Goal: Task Accomplishment & Management: Complete application form

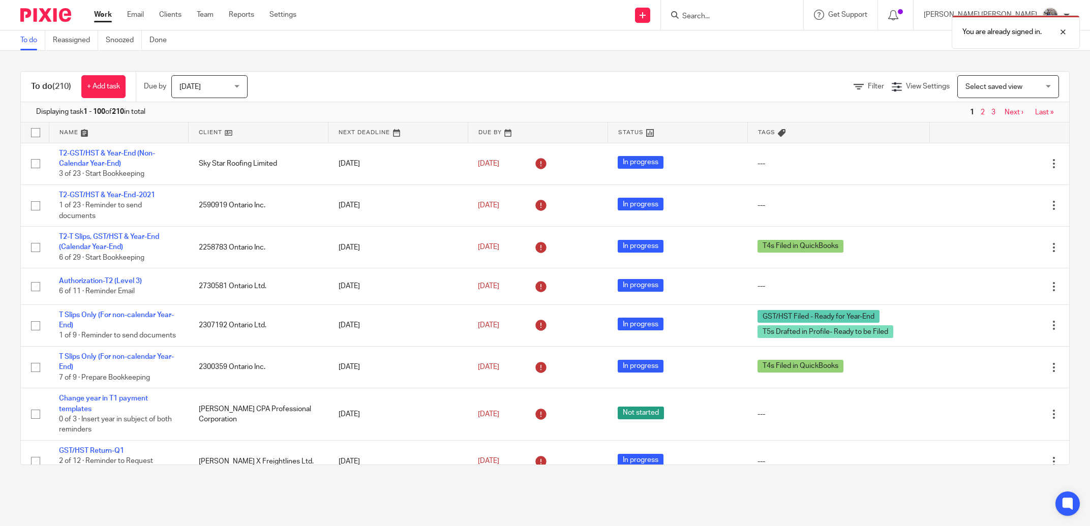
click at [749, 19] on div "You are already signed in." at bounding box center [812, 29] width 535 height 39
click at [757, 13] on div "You are already signed in." at bounding box center [812, 29] width 535 height 39
click at [756, 18] on div "You are already signed in." at bounding box center [812, 29] width 535 height 39
click at [749, 15] on div "You are already signed in." at bounding box center [812, 29] width 535 height 39
click at [1064, 28] on div at bounding box center [1055, 32] width 27 height 12
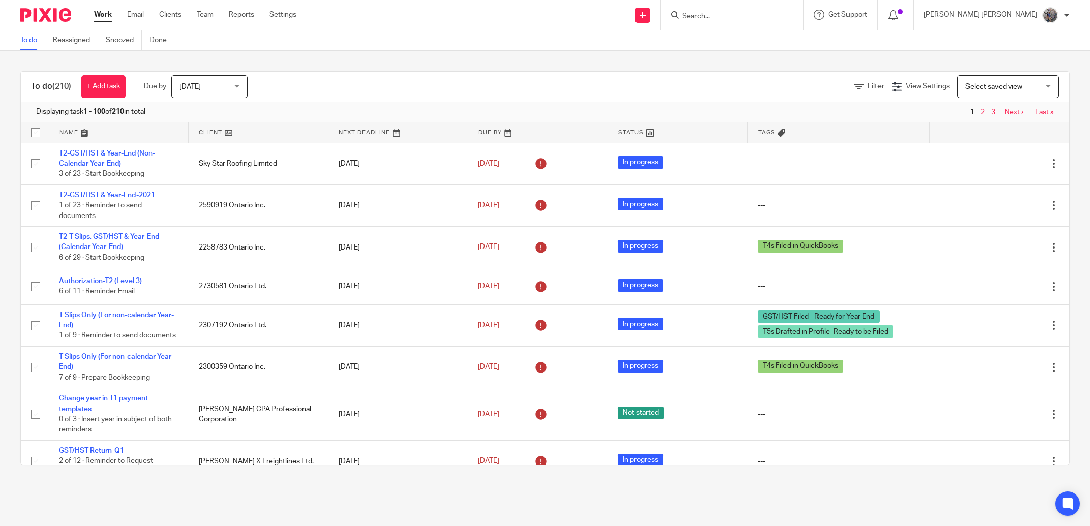
click at [773, 18] on input "Search" at bounding box center [727, 16] width 92 height 9
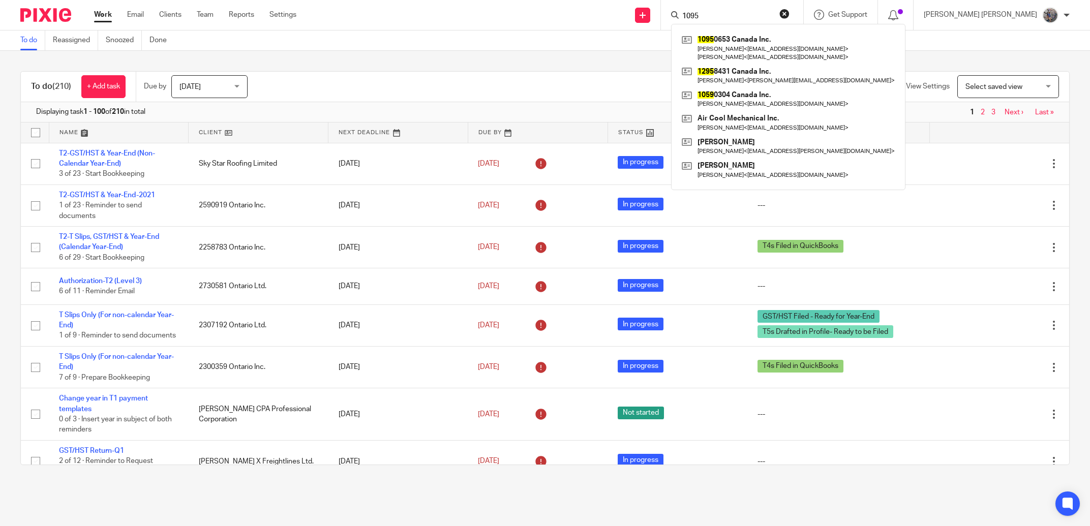
type input "1095"
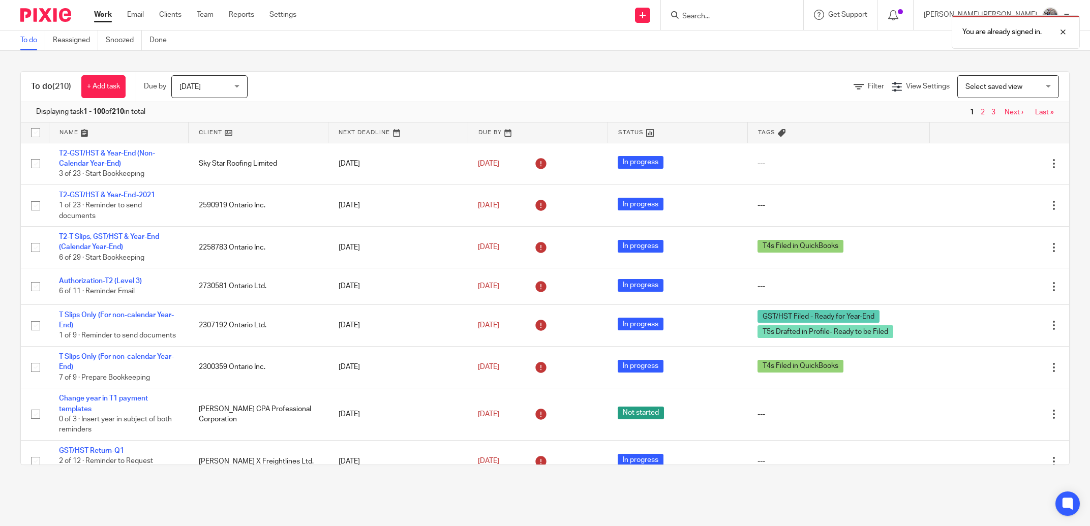
click at [797, 21] on div "You are already signed in." at bounding box center [812, 29] width 535 height 39
click at [769, 13] on div "You are already signed in." at bounding box center [812, 29] width 535 height 39
click at [1067, 33] on div at bounding box center [1055, 32] width 27 height 12
click at [773, 18] on input "Search" at bounding box center [727, 16] width 92 height 9
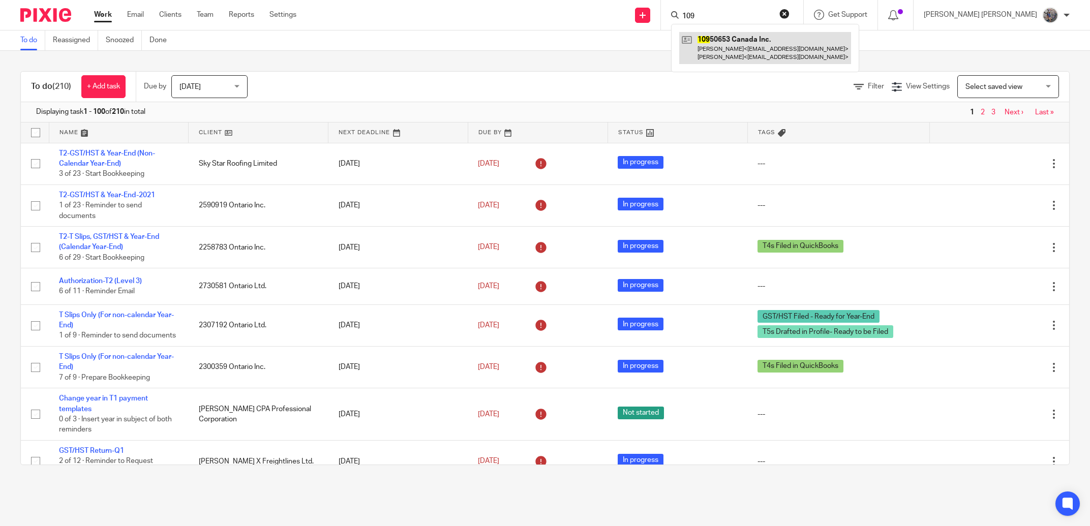
type input "109"
click at [802, 48] on link at bounding box center [765, 48] width 172 height 32
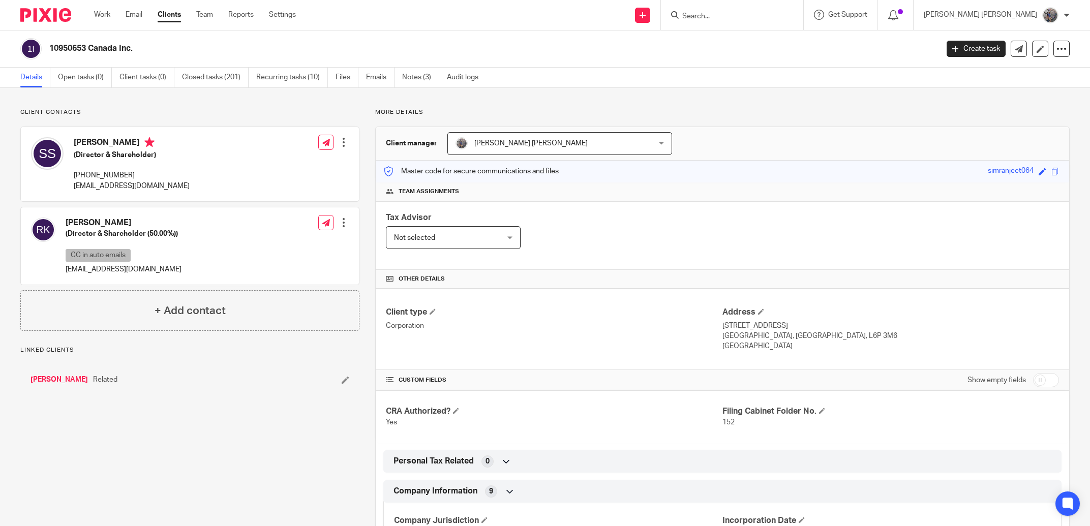
scroll to position [57, 0]
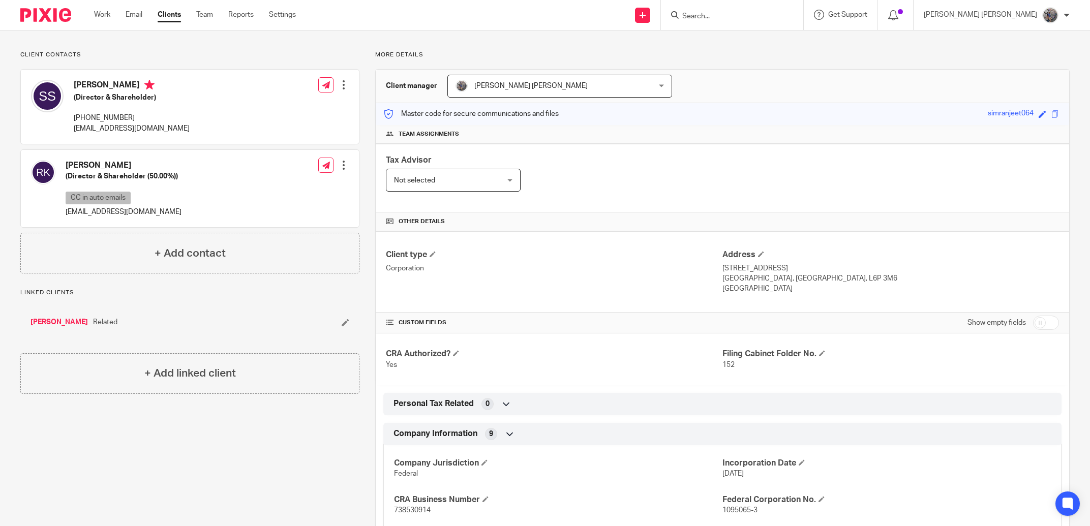
click at [405, 513] on span "738530914" at bounding box center [412, 510] width 37 height 7
copy span "738530914"
click at [741, 12] on input "Search" at bounding box center [727, 16] width 92 height 9
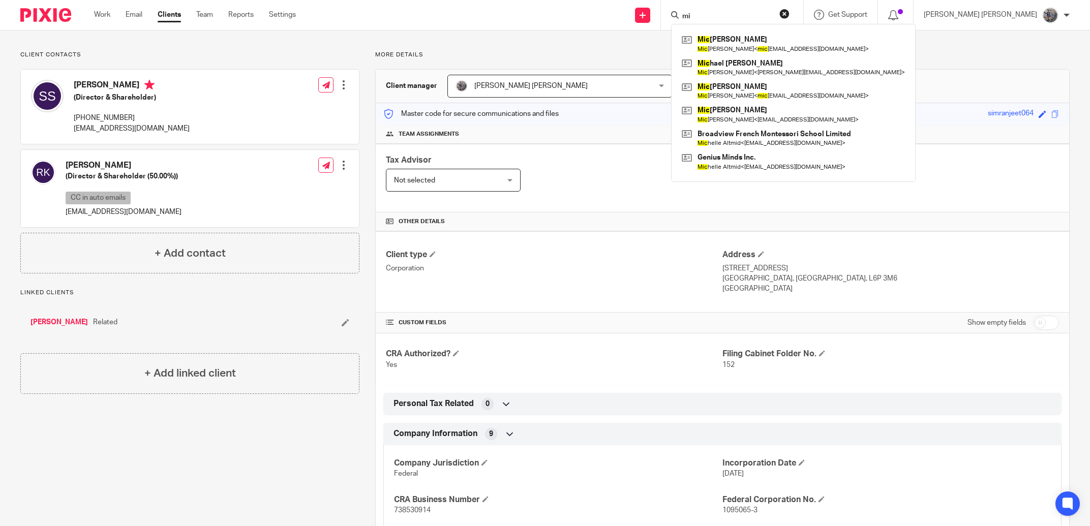
type input "m"
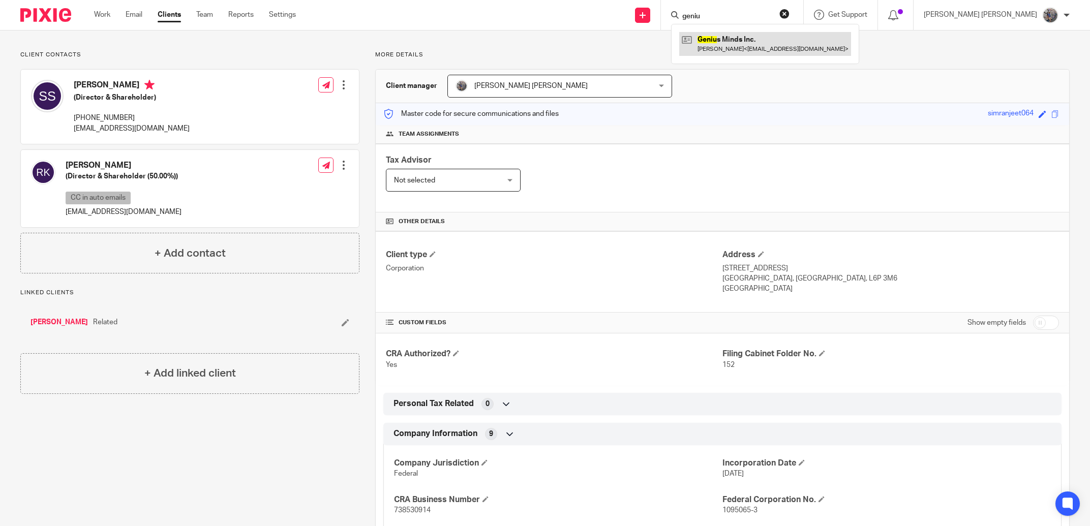
type input "geniu"
click at [806, 45] on link at bounding box center [765, 43] width 172 height 23
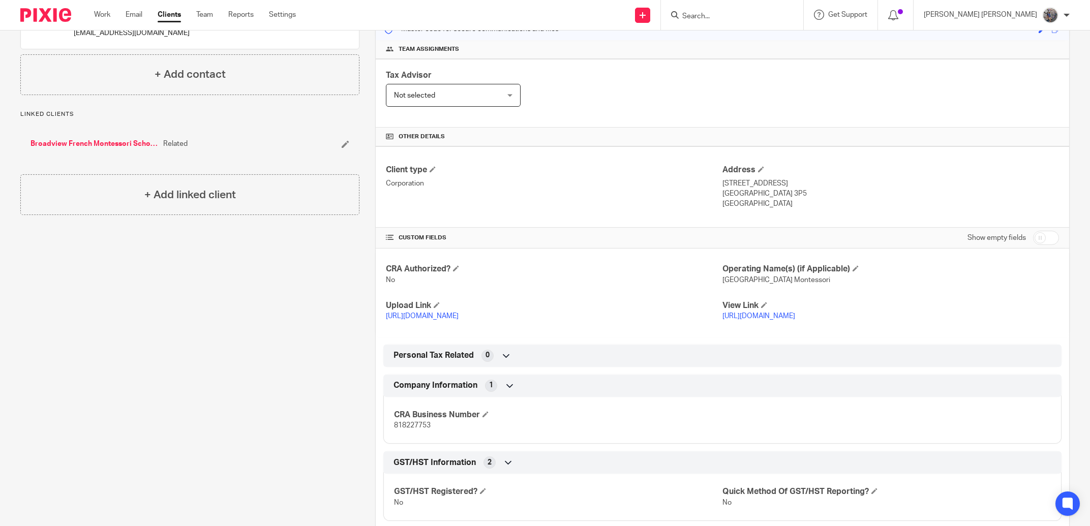
scroll to position [115, 0]
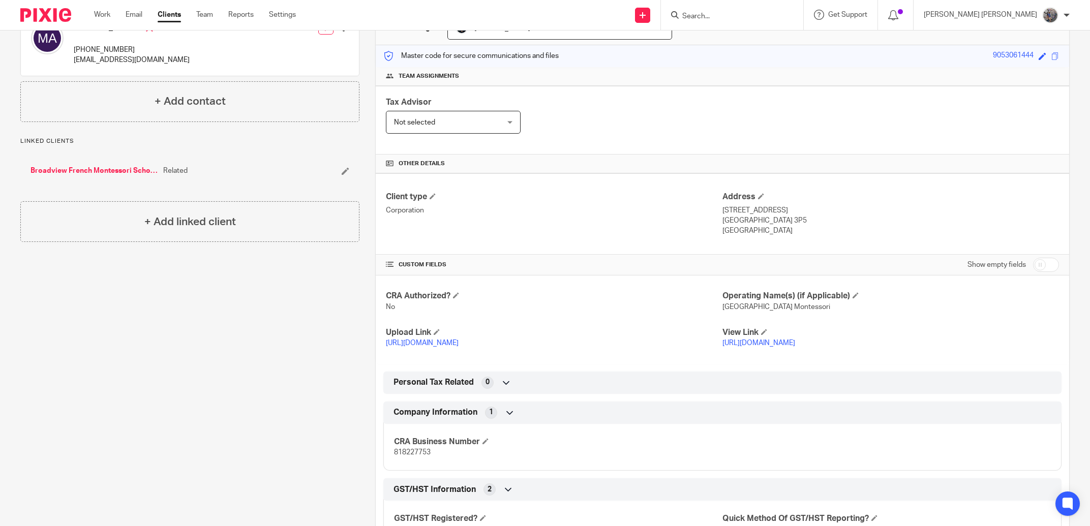
drag, startPoint x: 527, startPoint y: 354, endPoint x: 382, endPoint y: 351, distance: 144.9
click at [382, 351] on div "CRA Authorized? No Operating Name(s) (if Applicable) Huron Park Montessori Uplo…" at bounding box center [723, 320] width 694 height 88
copy link "https://hmca.co/michelleuploads"
click at [741, 8] on div at bounding box center [732, 15] width 142 height 30
click at [741, 13] on input "Search" at bounding box center [727, 16] width 92 height 9
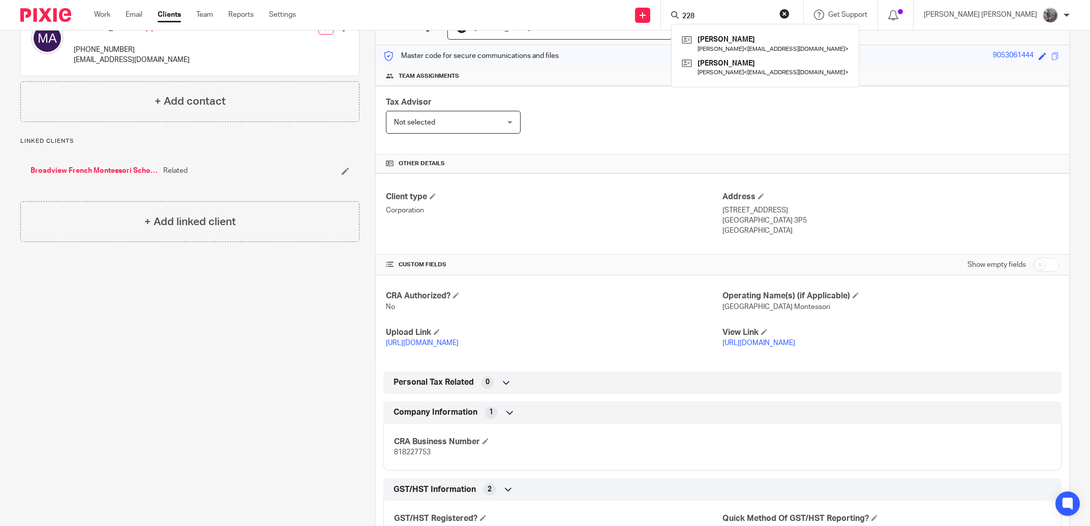
type input "228"
click at [650, 19] on link at bounding box center [642, 15] width 15 height 15
click at [678, 79] on link "Add client" at bounding box center [689, 77] width 63 height 15
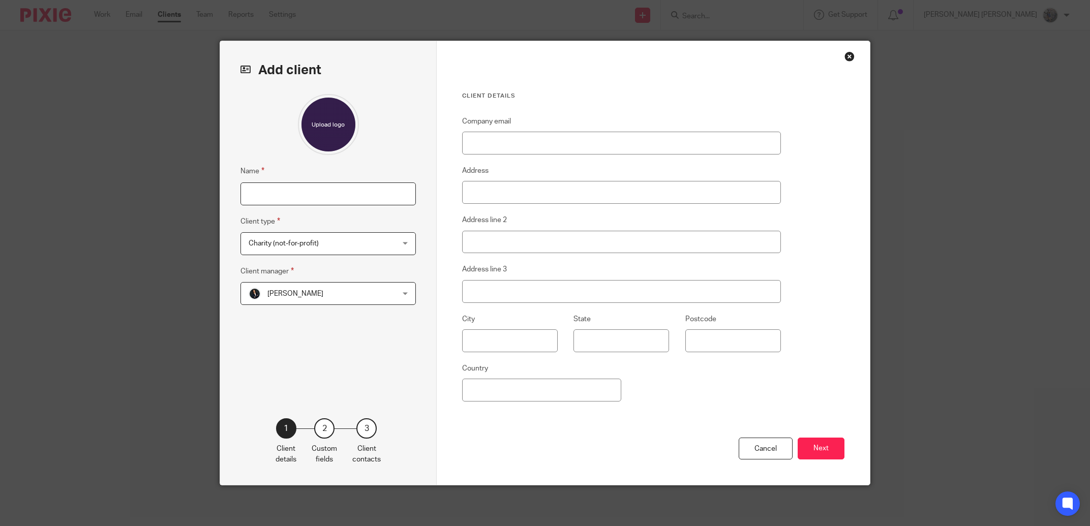
click at [336, 190] on input "Name" at bounding box center [327, 194] width 175 height 23
paste input "2287987 Ontario Ltd."
type input "2287987 Ontario Ltd."
click at [323, 232] on fieldset "Client type Charity (not-for-profit) Charity (not-for-profit) Charity (not-for-…" at bounding box center [327, 236] width 175 height 40
click at [323, 237] on span "Charity (not-for-profit)" at bounding box center [315, 243] width 133 height 21
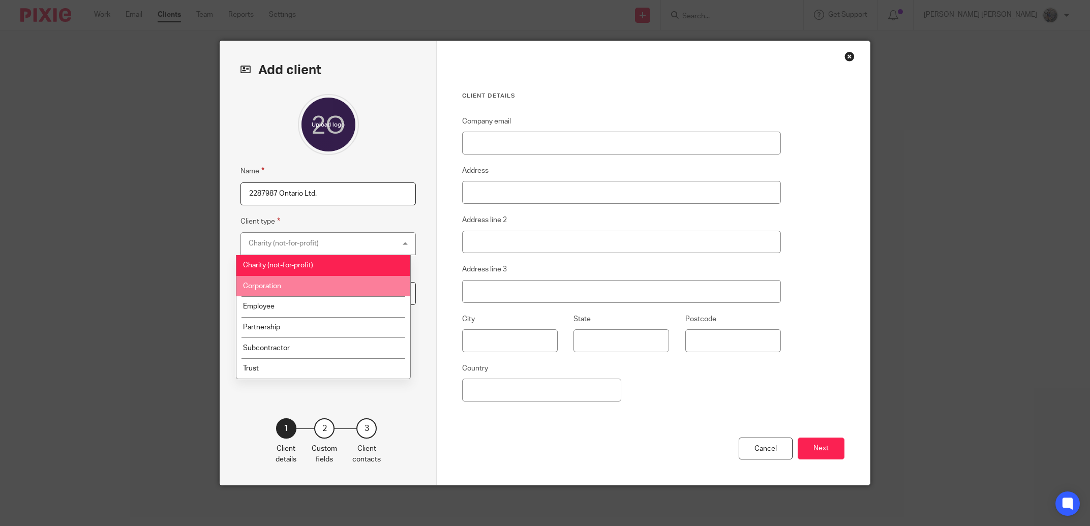
click at [306, 295] on li "Corporation" at bounding box center [323, 286] width 174 height 21
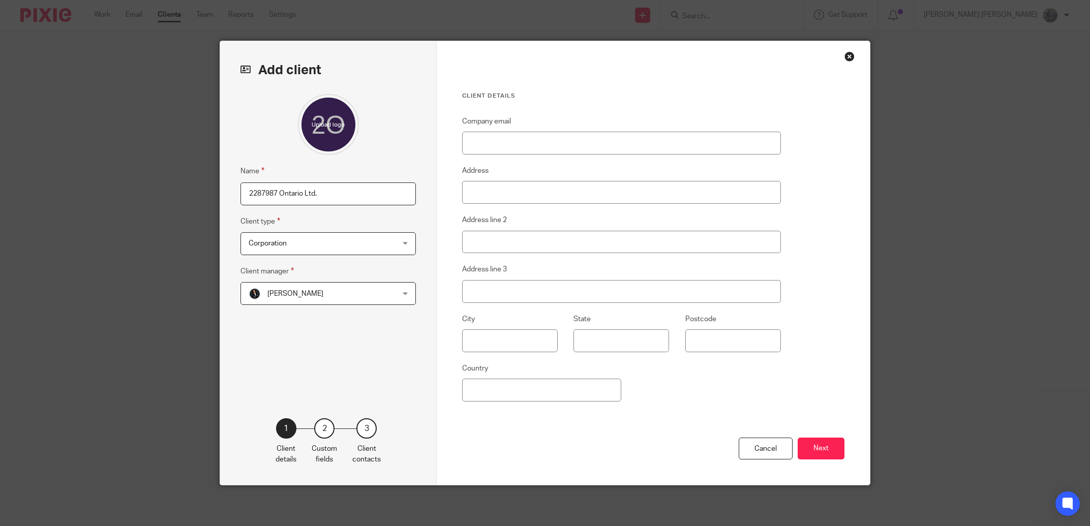
click at [547, 205] on div "Company email Address Address line 2 Address line 3 City State Postcode Country" at bounding box center [621, 276] width 319 height 322
click at [540, 191] on input "Address" at bounding box center [621, 192] width 319 height 23
paste input "[STREET_ADDRESS]"
type input "[STREET_ADDRESS]"
click at [499, 335] on input "text" at bounding box center [510, 340] width 96 height 23
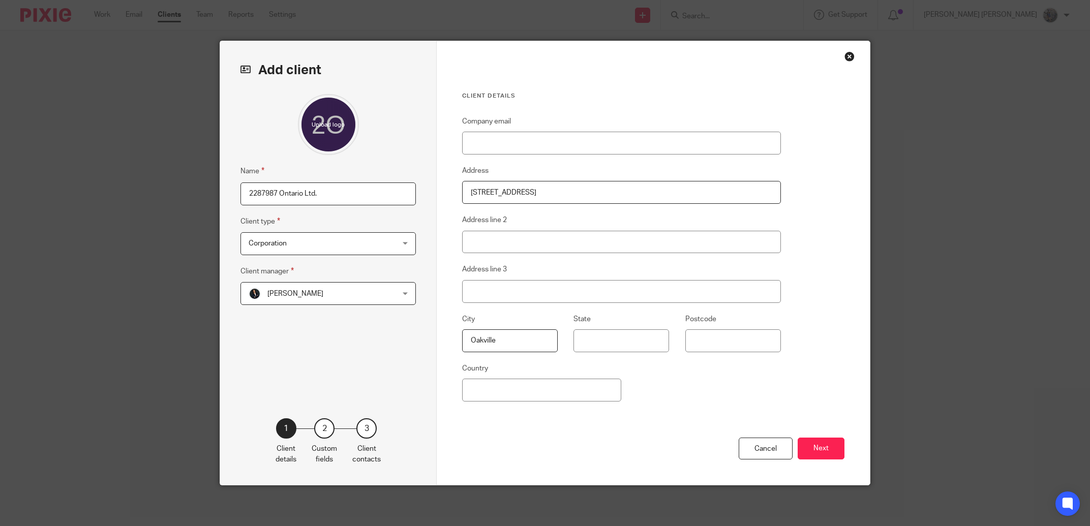
type input "Oakville"
click at [610, 339] on input "State" at bounding box center [622, 340] width 96 height 23
type input "Ontario"
click at [705, 343] on input "Postcode" at bounding box center [733, 340] width 96 height 23
paste input "L6L 5Y9"
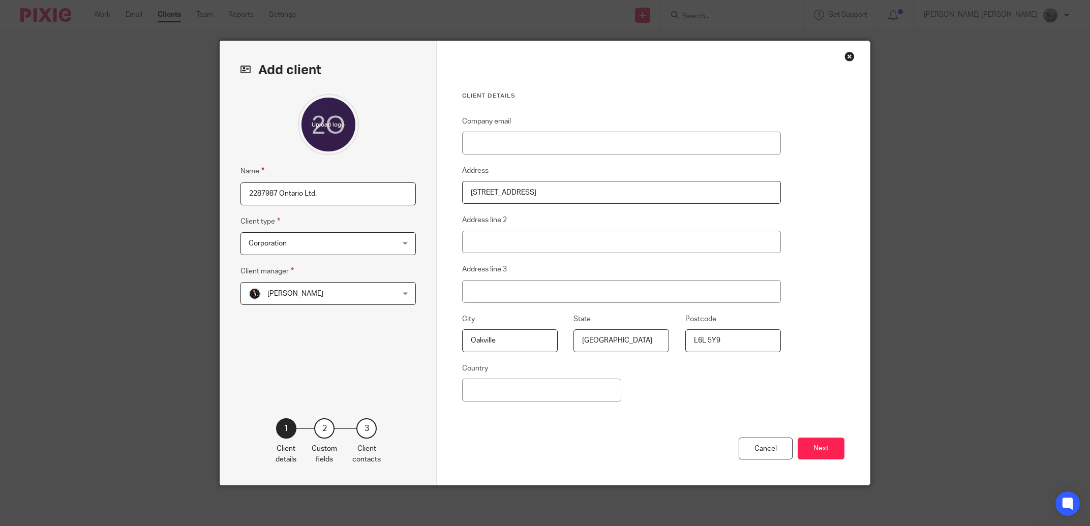
type input "L6L 5Y9"
click at [505, 388] on input "Country" at bounding box center [541, 390] width 159 height 23
type input "[GEOGRAPHIC_DATA]"
click at [825, 444] on button "Next" at bounding box center [821, 449] width 47 height 22
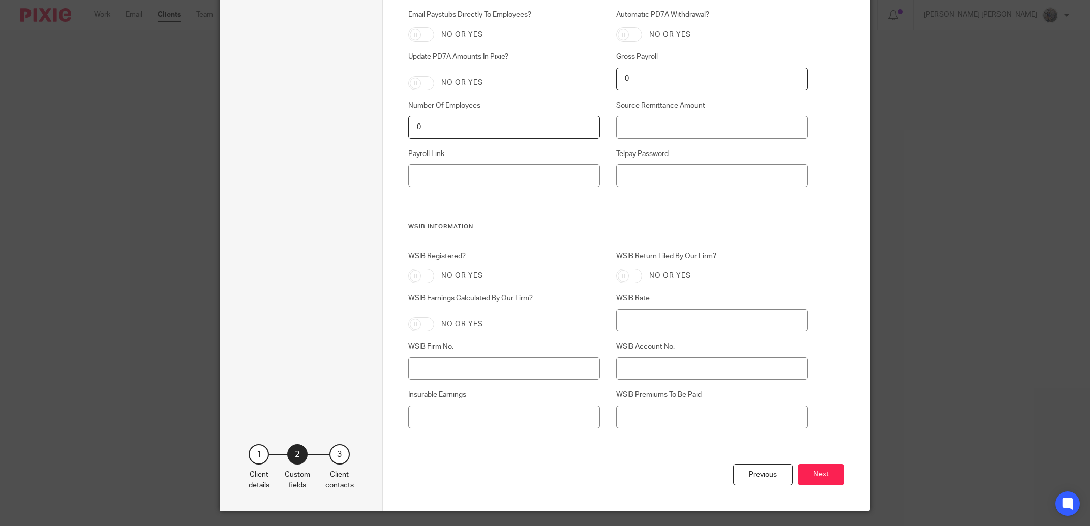
scroll to position [1195, 0]
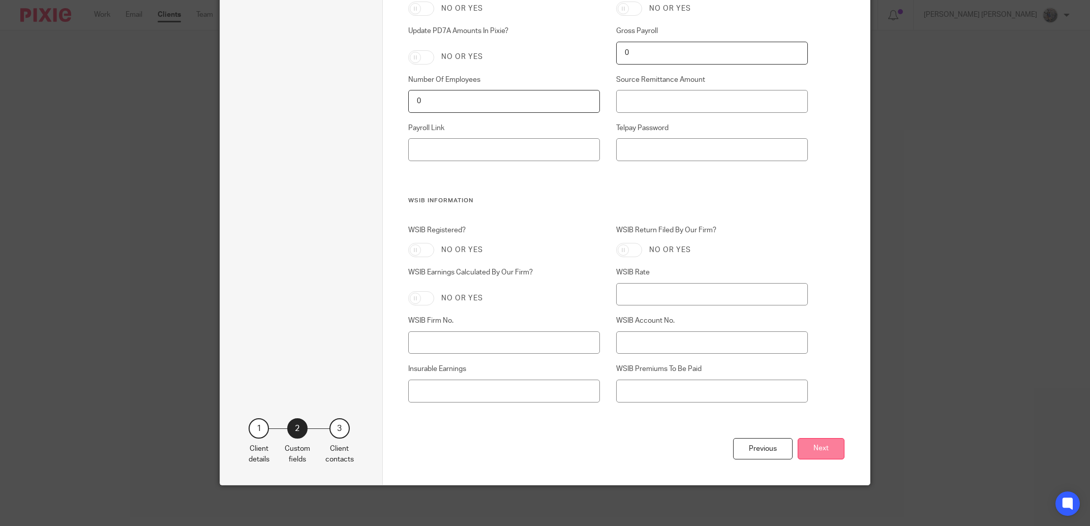
click at [821, 451] on button "Next" at bounding box center [821, 449] width 47 height 22
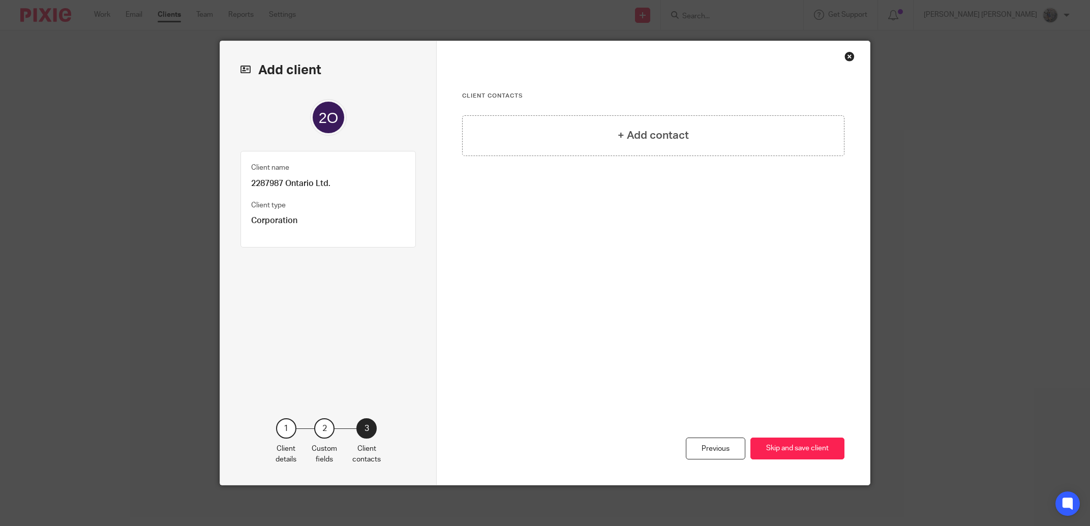
scroll to position [0, 0]
click at [558, 123] on div "+ Add contact" at bounding box center [653, 135] width 382 height 41
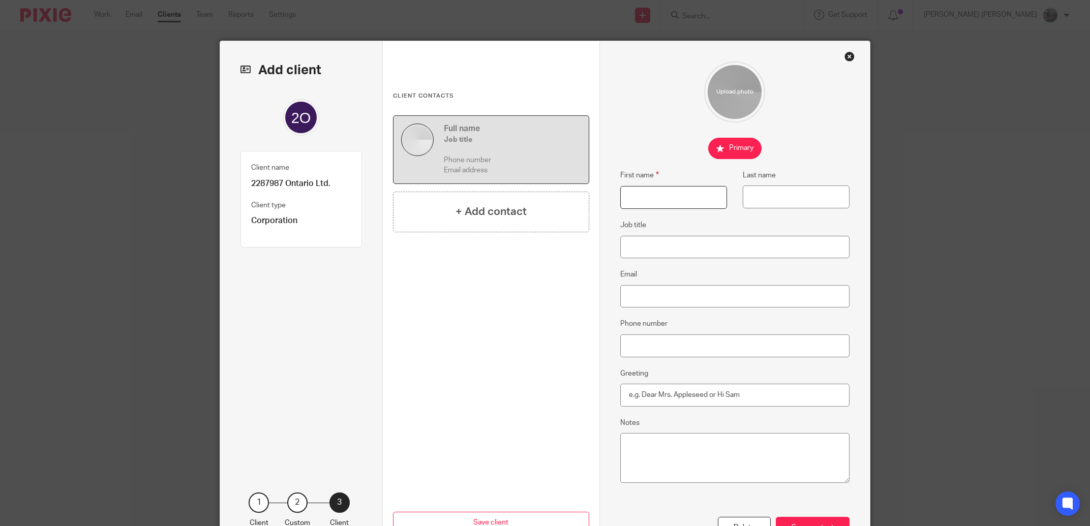
click at [626, 195] on input "First name" at bounding box center [673, 197] width 107 height 23
click at [668, 198] on input "First name" at bounding box center [673, 197] width 107 height 23
type input "Anthony"
click at [794, 196] on input "Last name" at bounding box center [796, 197] width 107 height 23
paste input "Dourado"
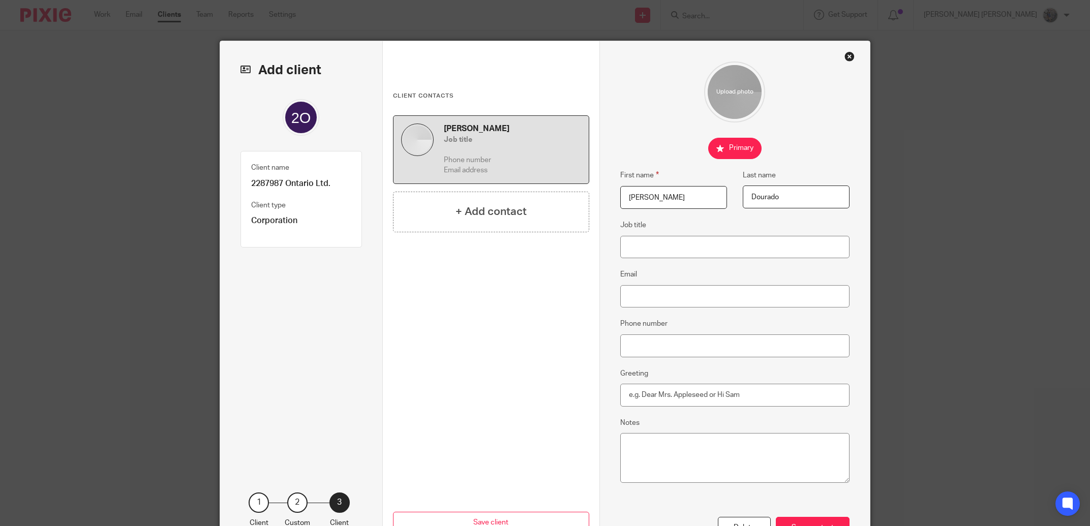
type input "Dourado"
click at [677, 347] on input "Phone number" at bounding box center [735, 346] width 230 height 23
click at [676, 390] on input "Greeting" at bounding box center [735, 395] width 230 height 23
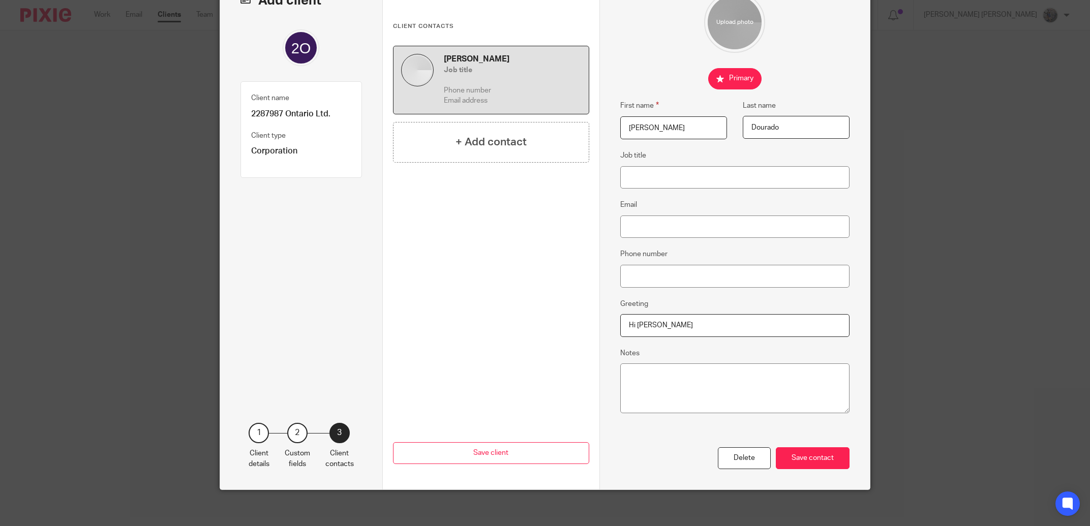
scroll to position [70, 0]
type input "Hi Anthony"
click at [822, 460] on div "Save contact" at bounding box center [813, 458] width 74 height 22
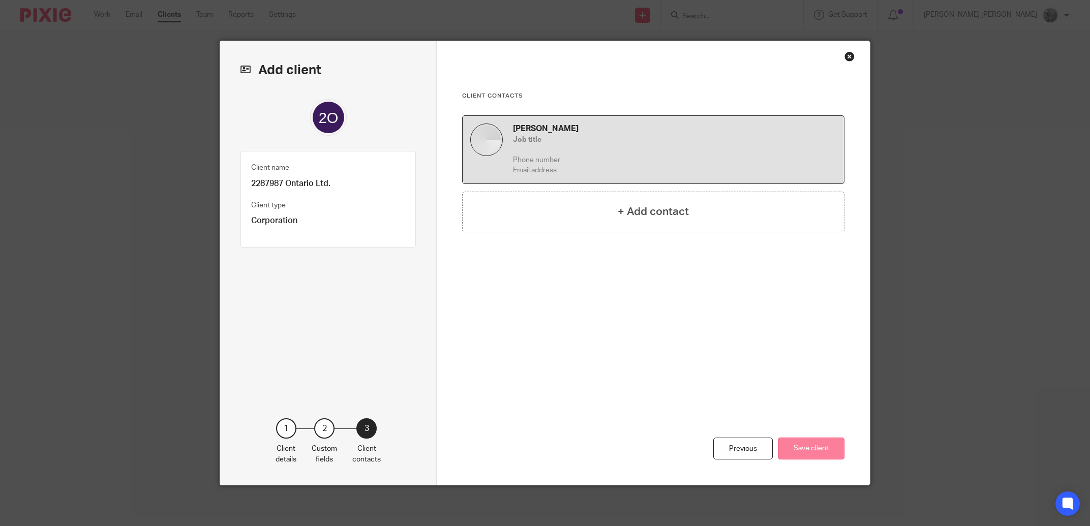
click at [811, 449] on button "Save client" at bounding box center [811, 449] width 67 height 22
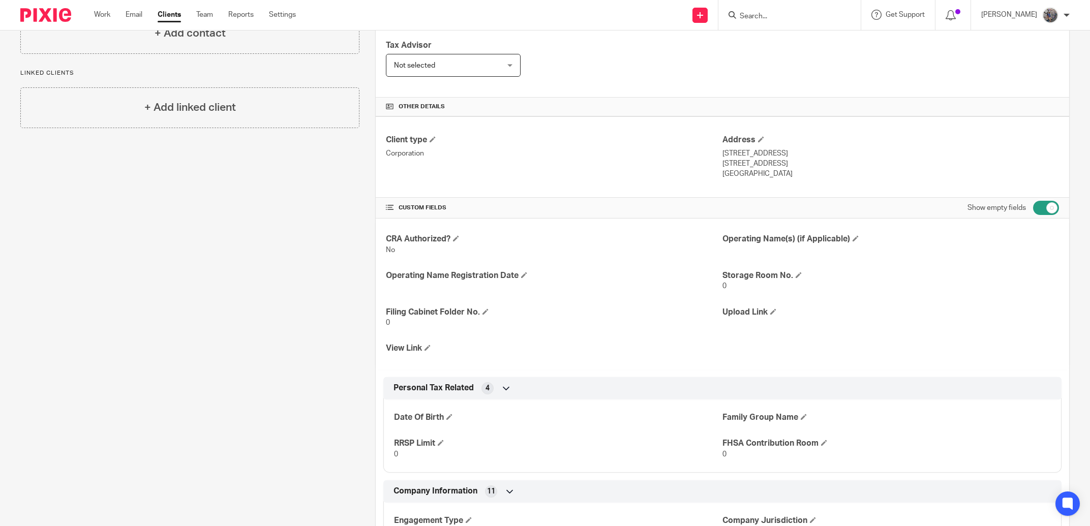
scroll to position [231, 0]
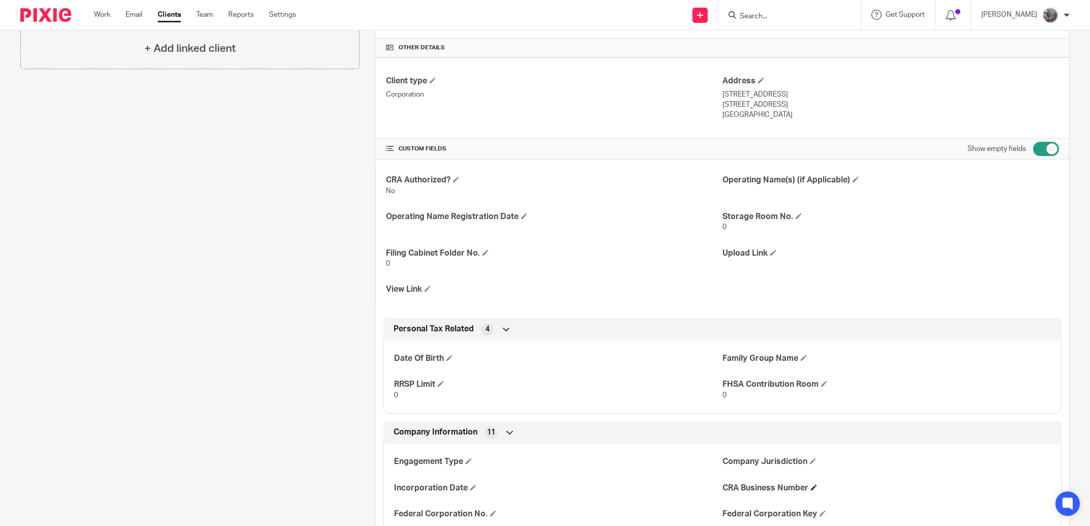
click at [803, 484] on h4 "CRA Business Number" at bounding box center [886, 488] width 328 height 11
click at [811, 487] on span at bounding box center [814, 488] width 6 height 6
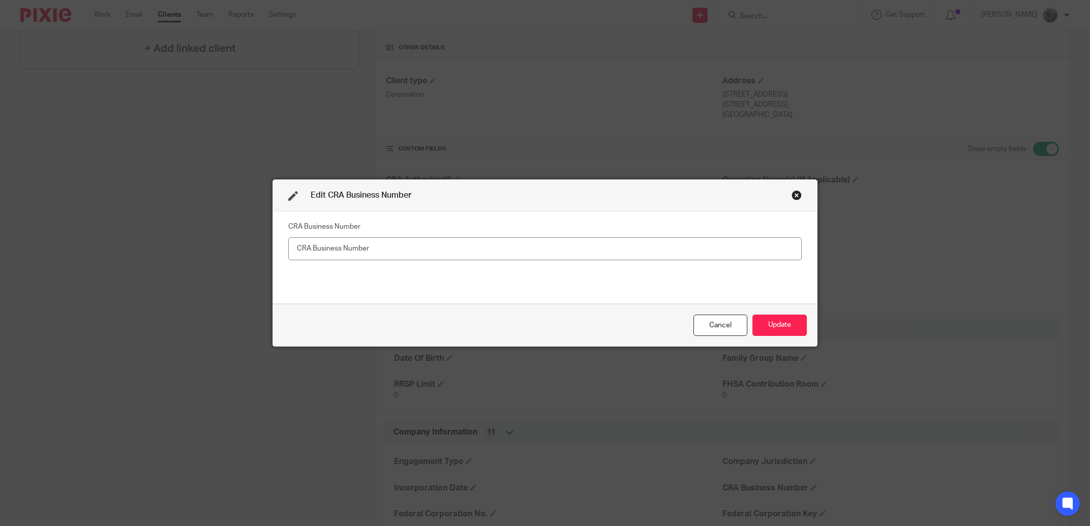
click at [327, 245] on input "text" at bounding box center [545, 248] width 514 height 23
type input "814423711"
click at [780, 325] on button "Update" at bounding box center [779, 326] width 54 height 22
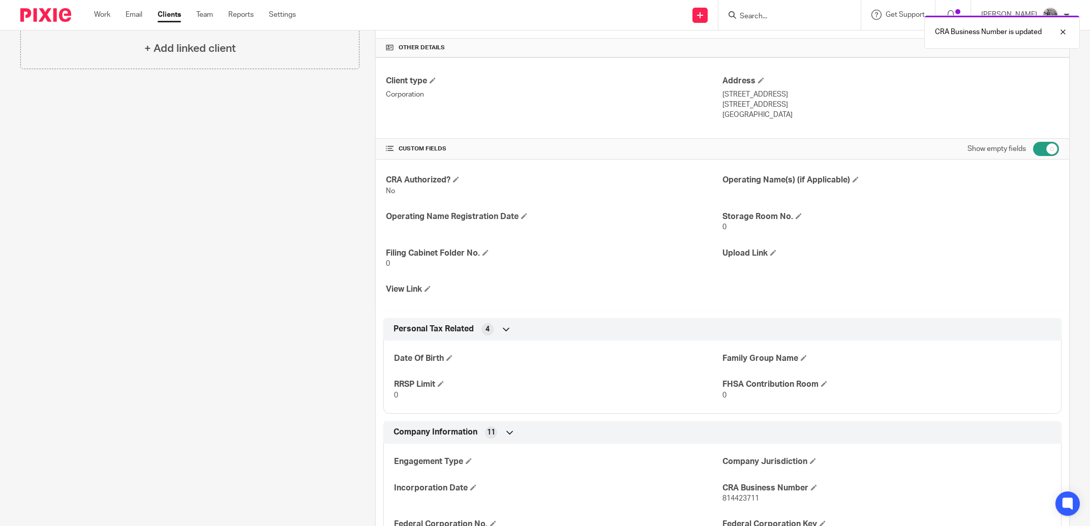
scroll to position [0, 0]
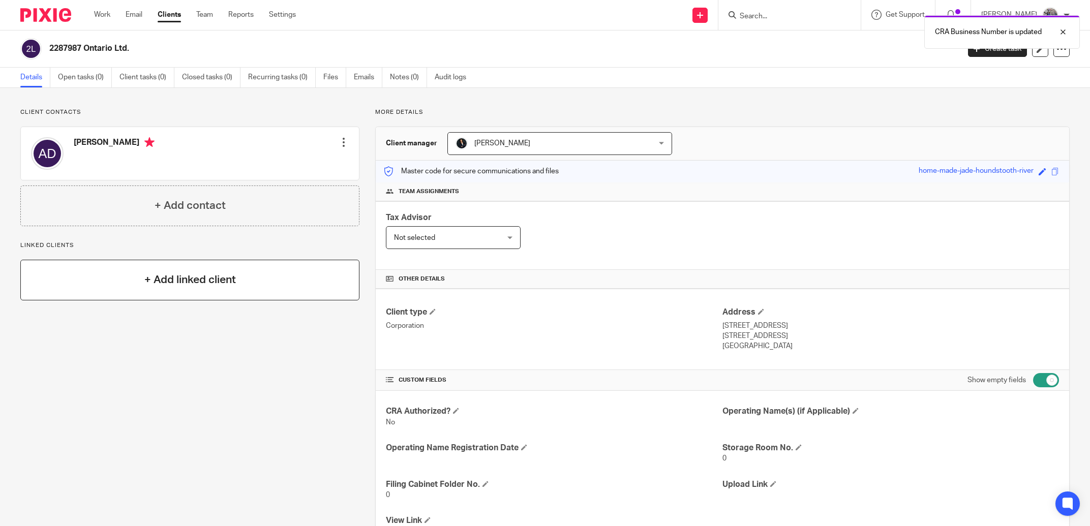
click at [199, 273] on div "+ Add linked client" at bounding box center [189, 280] width 339 height 41
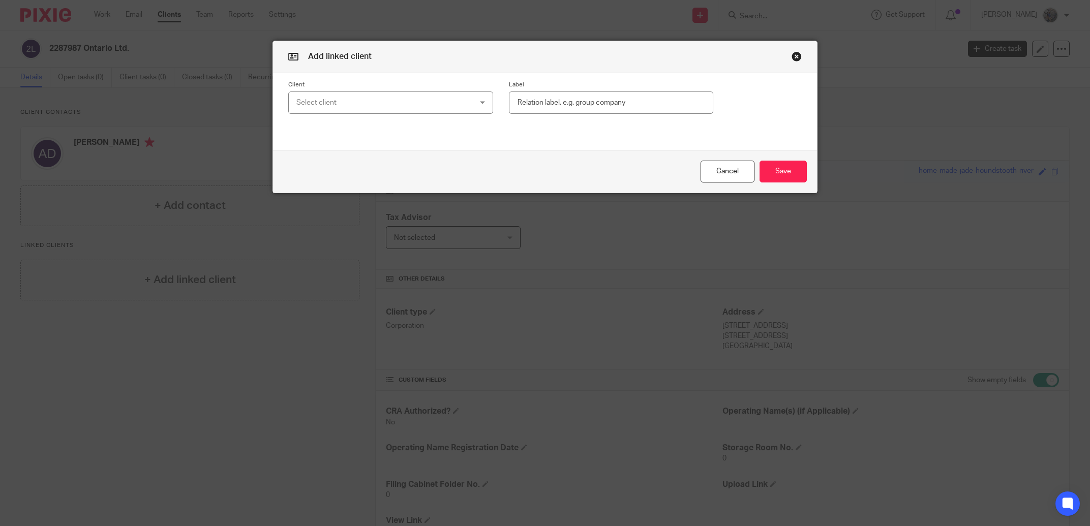
click at [367, 104] on div "Select client" at bounding box center [374, 102] width 157 height 21
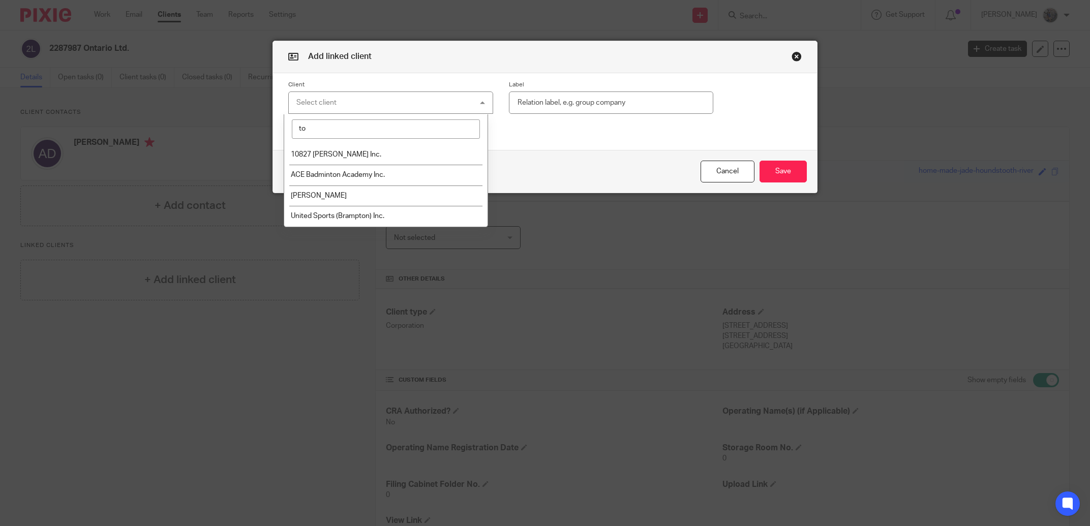
type input "t"
type input "a"
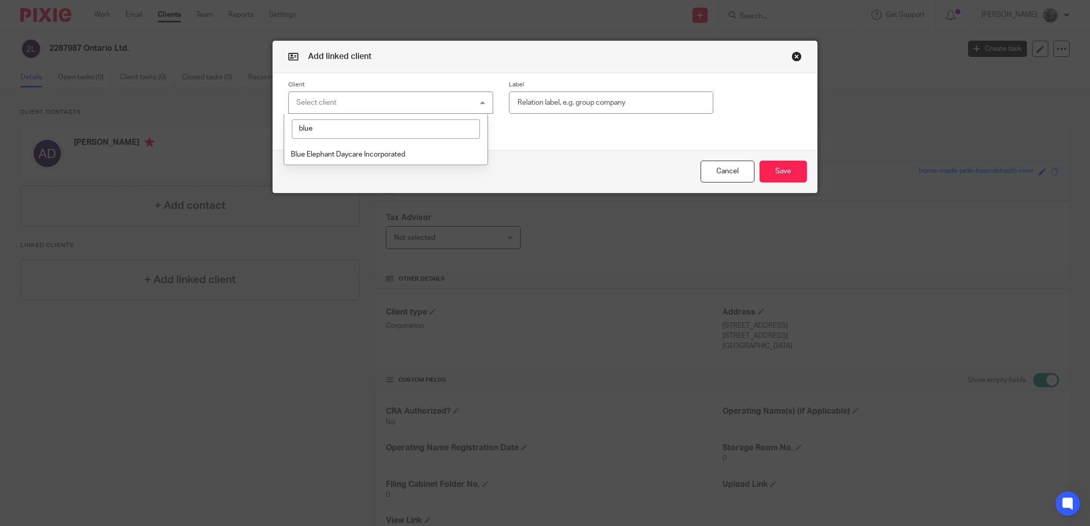
type input "blue"
click at [376, 165] on li "Blue Elephant Daycare Incorporated" at bounding box center [386, 154] width 204 height 21
click at [570, 111] on input "text" at bounding box center [611, 103] width 205 height 23
type input "Related"
click at [783, 177] on button "Save" at bounding box center [783, 172] width 47 height 22
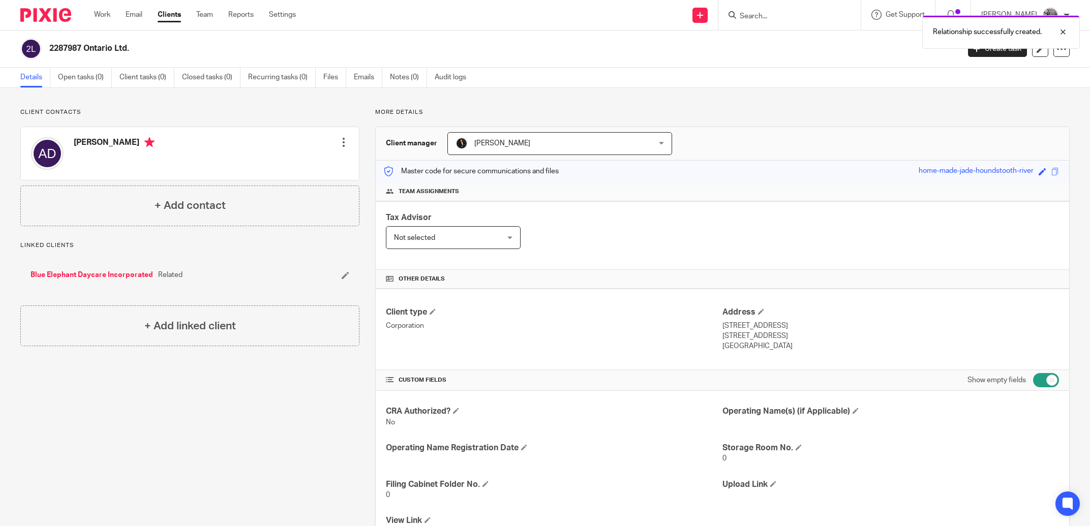
click at [114, 273] on link "Blue Elephant Daycare Incorporated" at bounding box center [92, 275] width 123 height 10
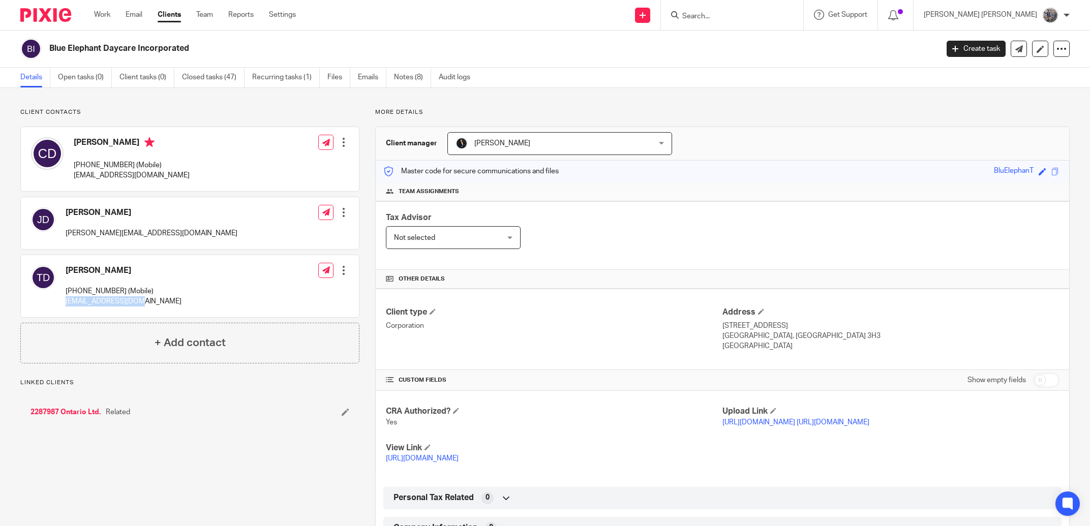
drag, startPoint x: 155, startPoint y: 307, endPoint x: 62, endPoint y: 307, distance: 93.0
click at [62, 307] on div "Tony Dourado (416) 271-1817 (Mobile) tcdourado@yahoo.com Edit contact Create cl…" at bounding box center [190, 286] width 338 height 62
copy p "[EMAIL_ADDRESS][DOMAIN_NAME]"
click at [92, 413] on link "2287987 Ontario Ltd." at bounding box center [66, 412] width 70 height 10
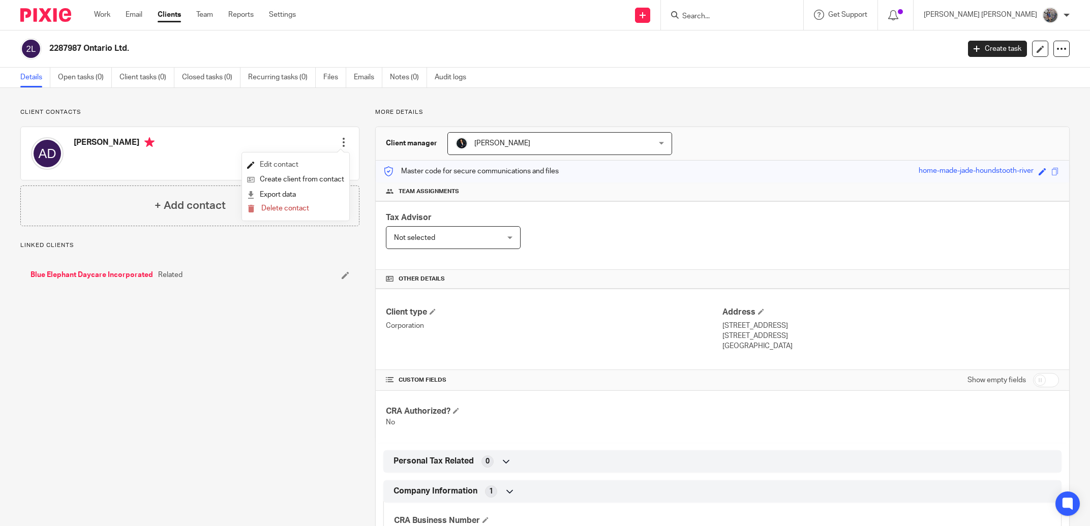
click at [279, 167] on link "Edit contact" at bounding box center [295, 165] width 97 height 15
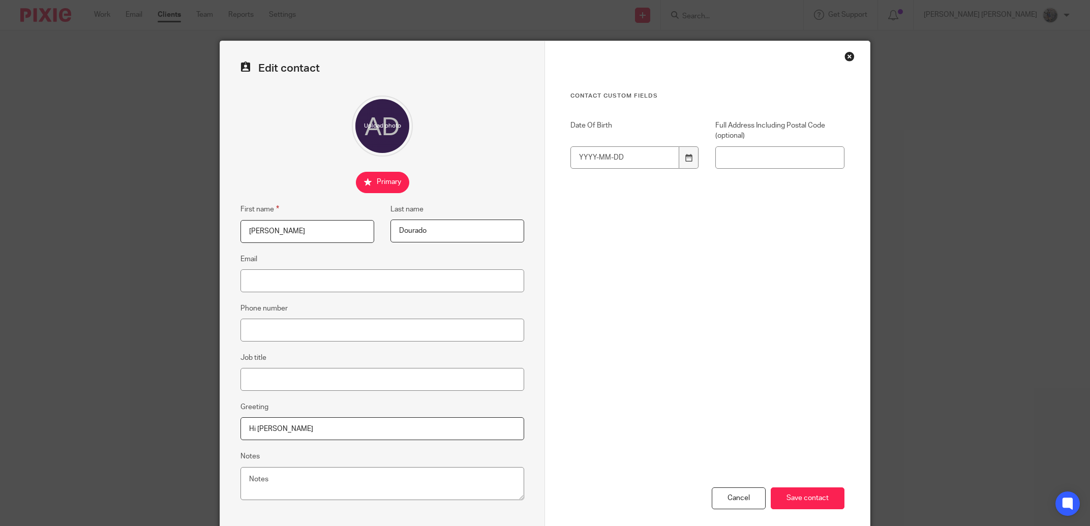
click at [275, 299] on div "Edit contact First name [PERSON_NAME] Last name [GEOGRAPHIC_DATA] Email Phone n…" at bounding box center [382, 288] width 325 height 494
click at [274, 286] on input "Email" at bounding box center [382, 280] width 284 height 23
paste input "[EMAIL_ADDRESS][DOMAIN_NAME]"
type input "[EMAIL_ADDRESS][DOMAIN_NAME]"
click at [806, 495] on input "Save contact" at bounding box center [808, 499] width 74 height 22
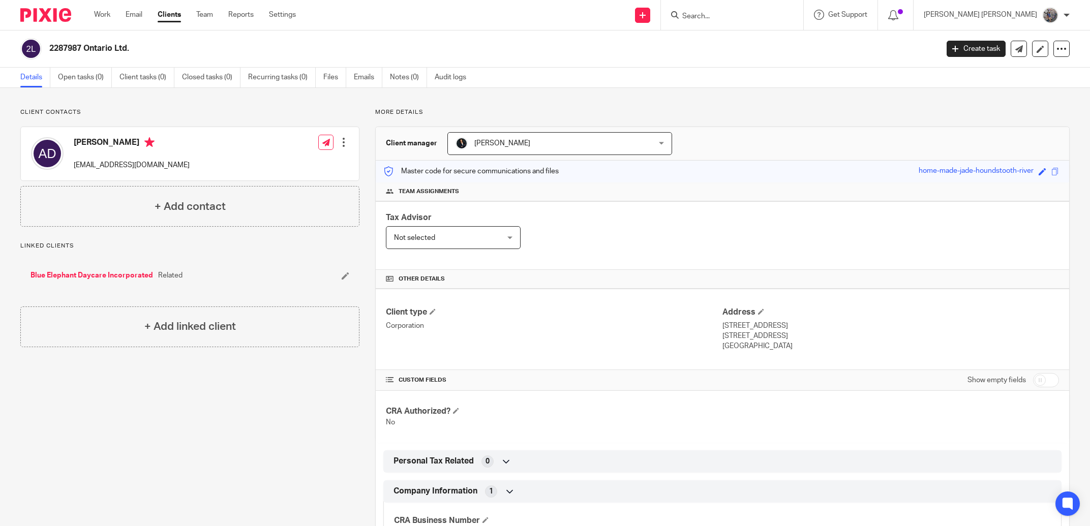
drag, startPoint x: 140, startPoint y: 142, endPoint x: 75, endPoint y: 144, distance: 65.1
click at [75, 144] on h4 "[PERSON_NAME]" at bounding box center [132, 143] width 116 height 13
copy h4 "[PERSON_NAME]"
drag, startPoint x: 153, startPoint y: 170, endPoint x: 73, endPoint y: 169, distance: 79.3
click at [73, 169] on div "Anthony Dourado tcdourado@yahoo.com" at bounding box center [110, 153] width 159 height 43
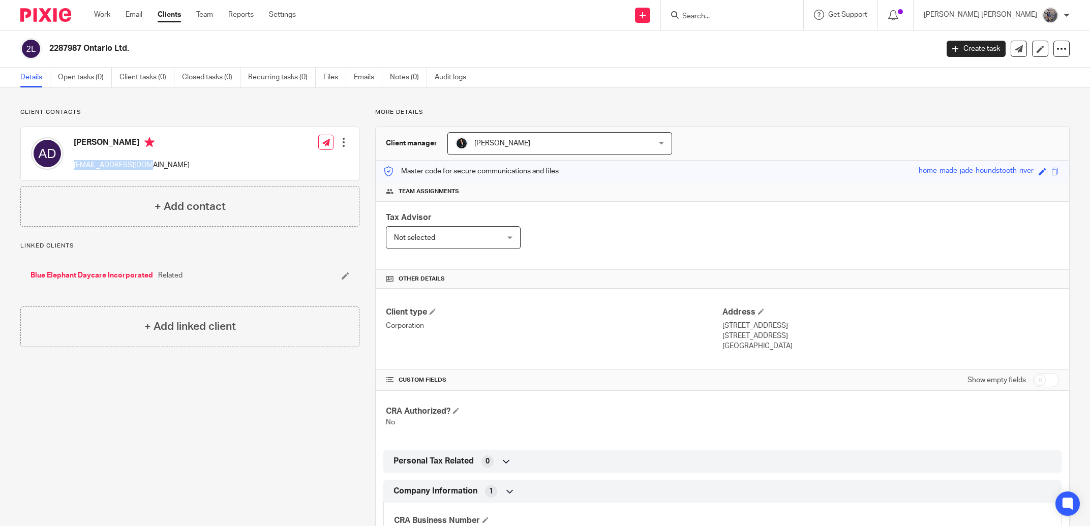
copy p "[EMAIL_ADDRESS][DOMAIN_NAME]"
drag, startPoint x: 139, startPoint y: 141, endPoint x: 76, endPoint y: 144, distance: 63.6
click at [76, 144] on h4 "Anthony Dourado" at bounding box center [132, 143] width 116 height 13
copy h4 "Anthony Dourado"
drag, startPoint x: 63, startPoint y: 54, endPoint x: 50, endPoint y: 52, distance: 12.9
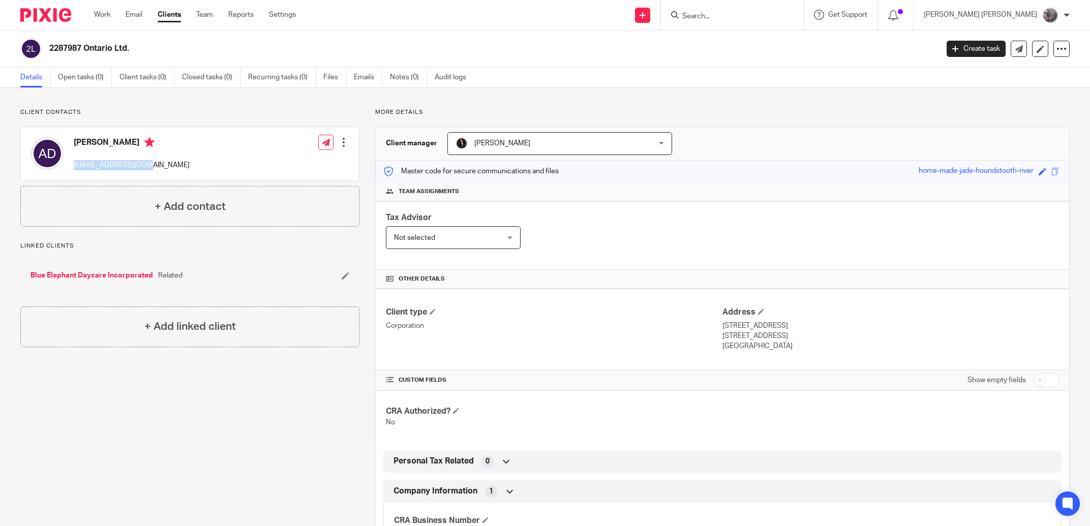
click at [50, 52] on h2 "2287987 Ontario Ltd." at bounding box center [402, 48] width 706 height 11
copy h2 "2287987 Ontario Ltd."
click at [761, 27] on div at bounding box center [732, 15] width 142 height 30
click at [758, 16] on input "Search" at bounding box center [727, 16] width 92 height 9
click at [124, 279] on link "Blue Elephant Daycare Incorporated" at bounding box center [92, 275] width 123 height 10
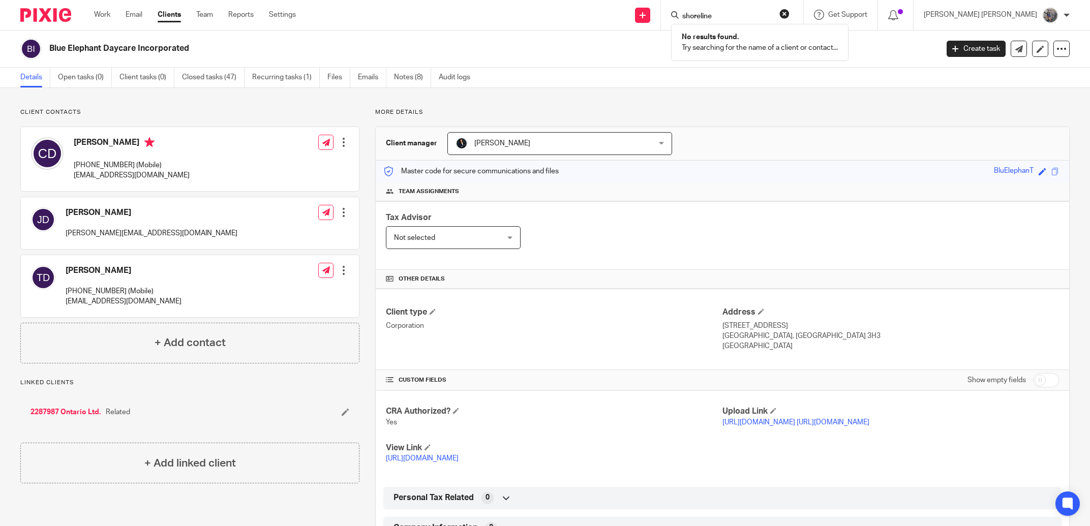
type input "shoreline"
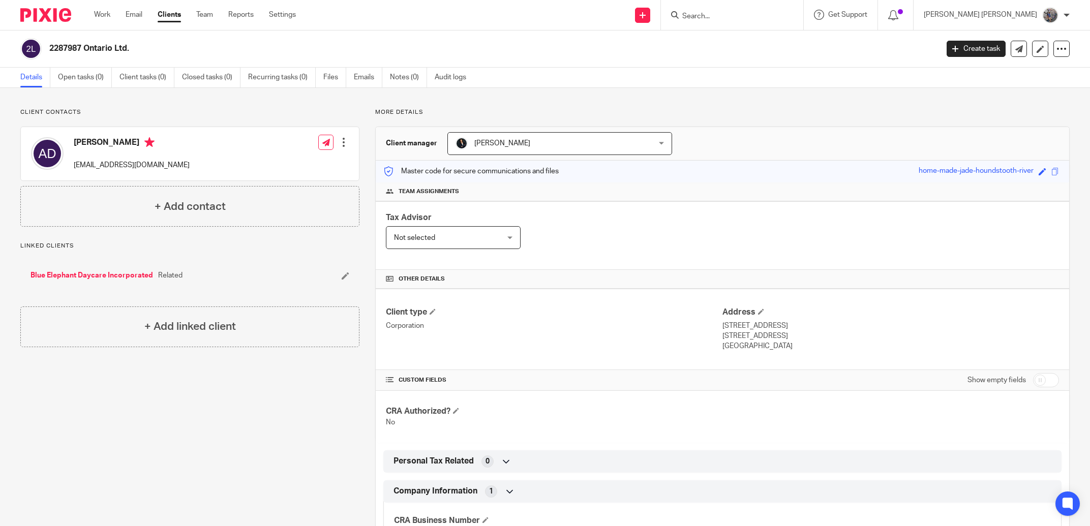
drag, startPoint x: 783, startPoint y: 324, endPoint x: 717, endPoint y: 330, distance: 66.4
click at [722, 330] on p "[STREET_ADDRESS]" at bounding box center [890, 326] width 337 height 10
copy p "[STREET_ADDRESS]"
drag, startPoint x: 798, startPoint y: 339, endPoint x: 772, endPoint y: 340, distance: 25.4
click at [772, 340] on p "[STREET_ADDRESS]" at bounding box center [890, 336] width 337 height 10
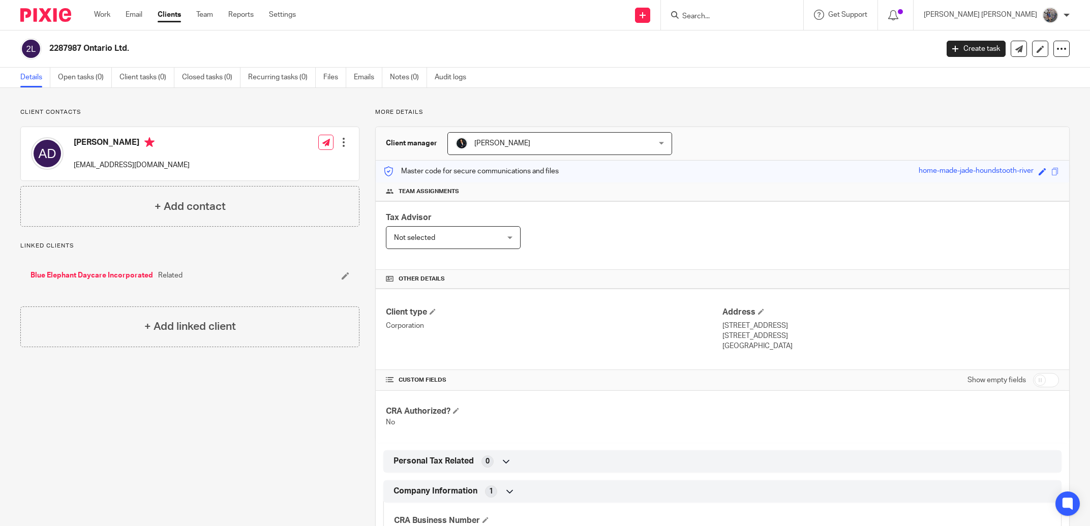
copy p "L6L 5Y9"
drag, startPoint x: 153, startPoint y: 169, endPoint x: 75, endPoint y: 169, distance: 77.8
click at [75, 169] on p "[EMAIL_ADDRESS][DOMAIN_NAME]" at bounding box center [132, 165] width 116 height 10
copy p "[EMAIL_ADDRESS][DOMAIN_NAME]"
